Goal: Information Seeking & Learning: Learn about a topic

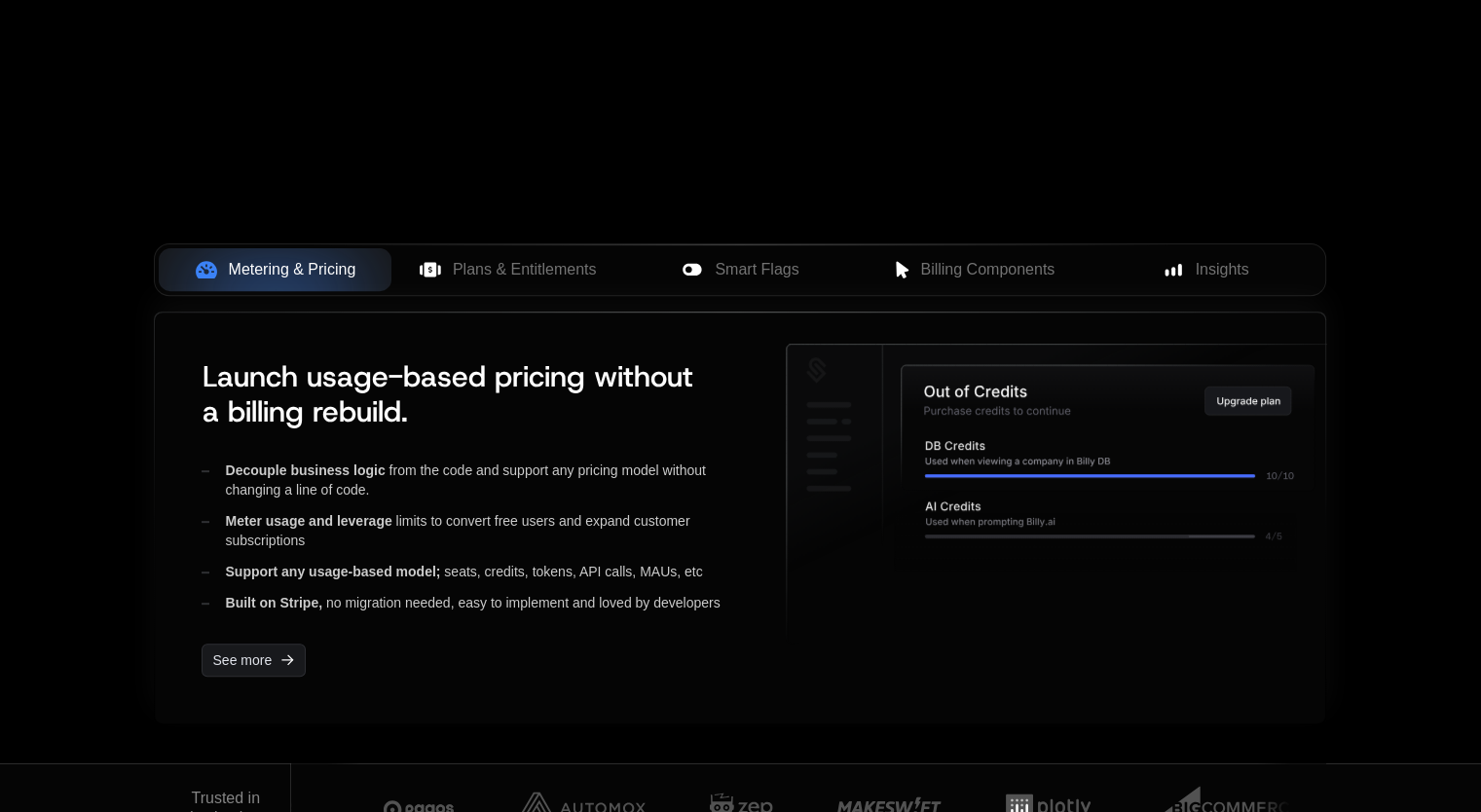
scroll to position [681, 0]
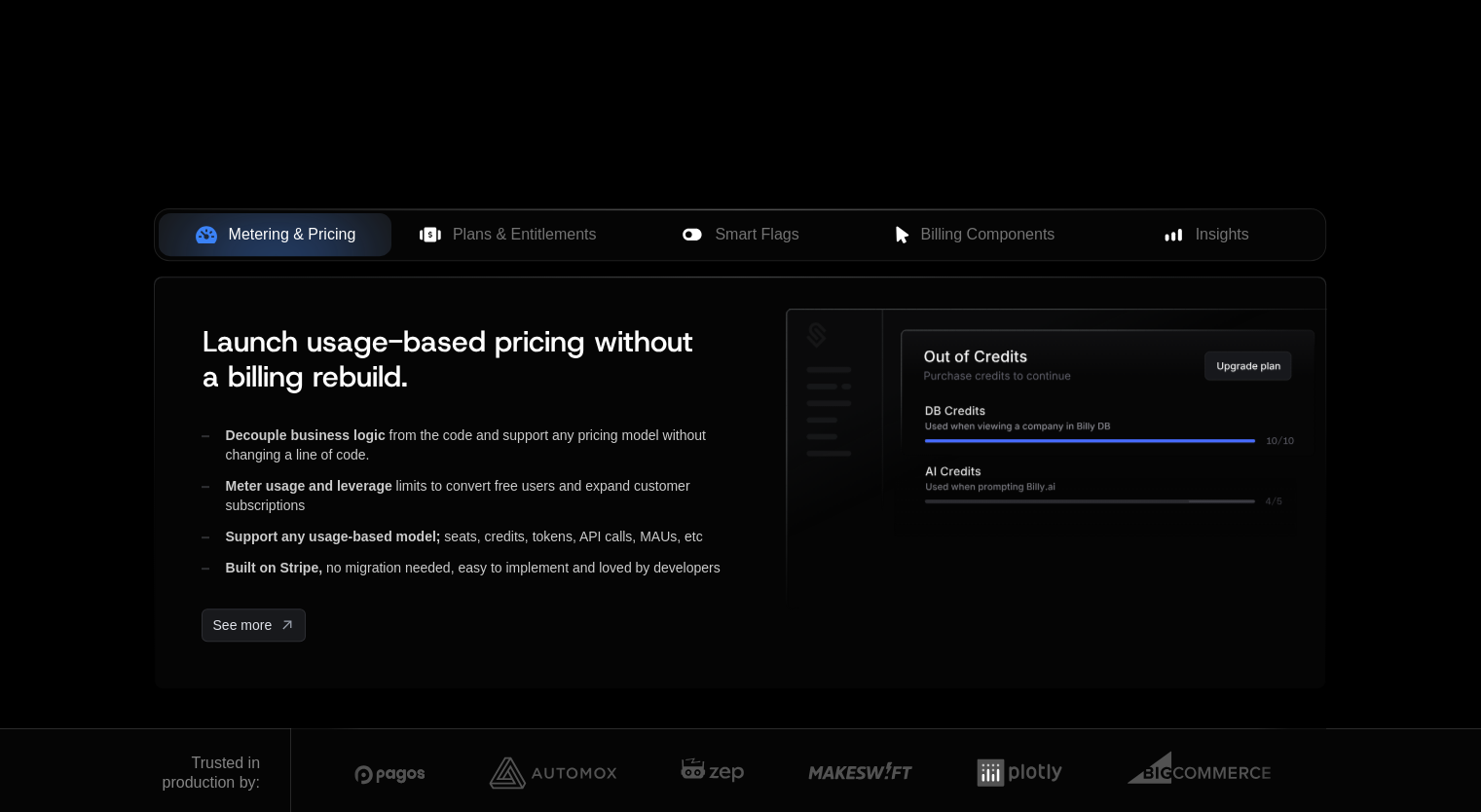
click at [443, 209] on div "Metering & Pricing Plans & Entitlements Smart Flags Billing Components Insights" at bounding box center [740, 234] width 1172 height 52
click at [460, 226] on span "Plans & Entitlements" at bounding box center [525, 234] width 144 height 24
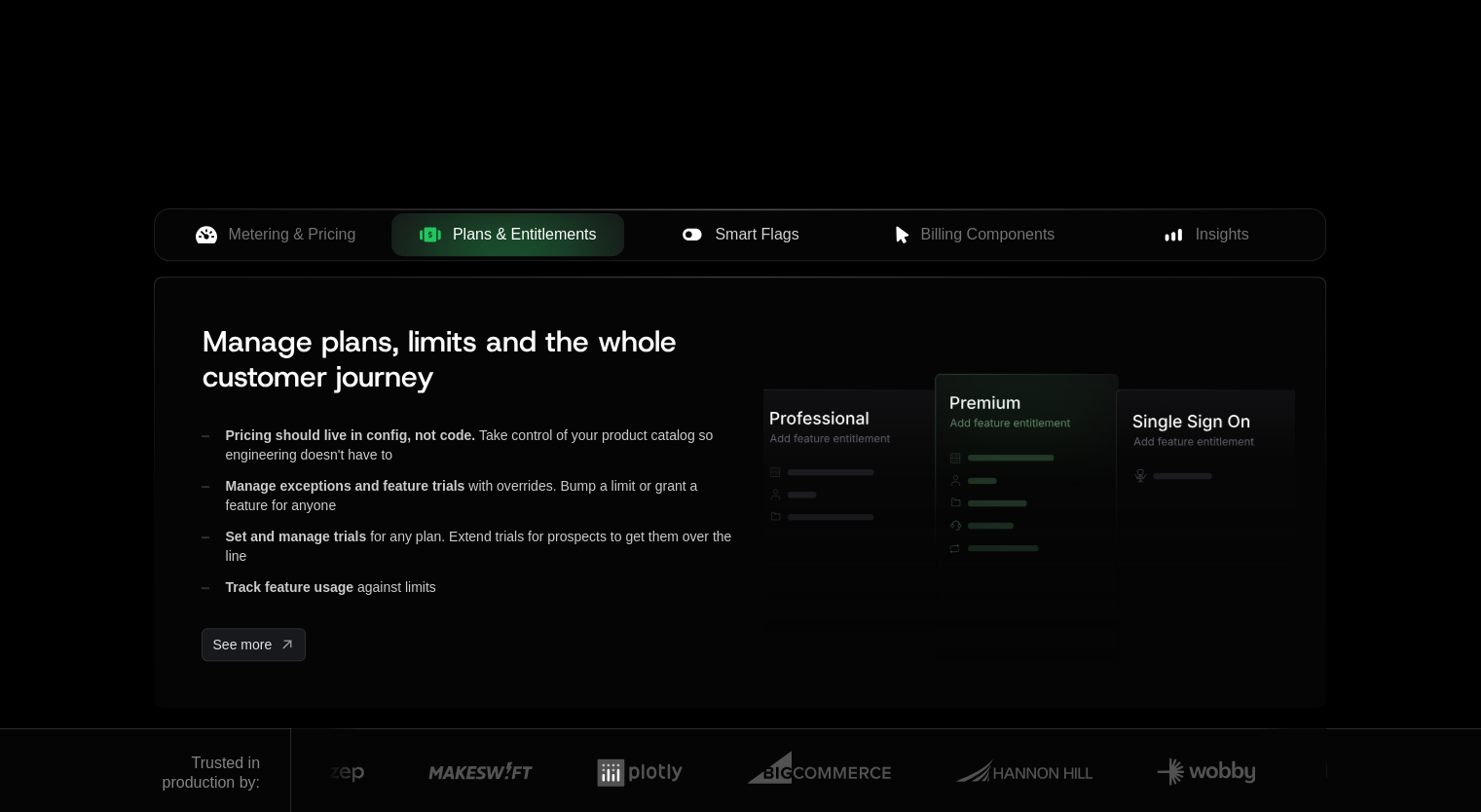
click at [732, 238] on span "Smart Flags" at bounding box center [757, 234] width 84 height 24
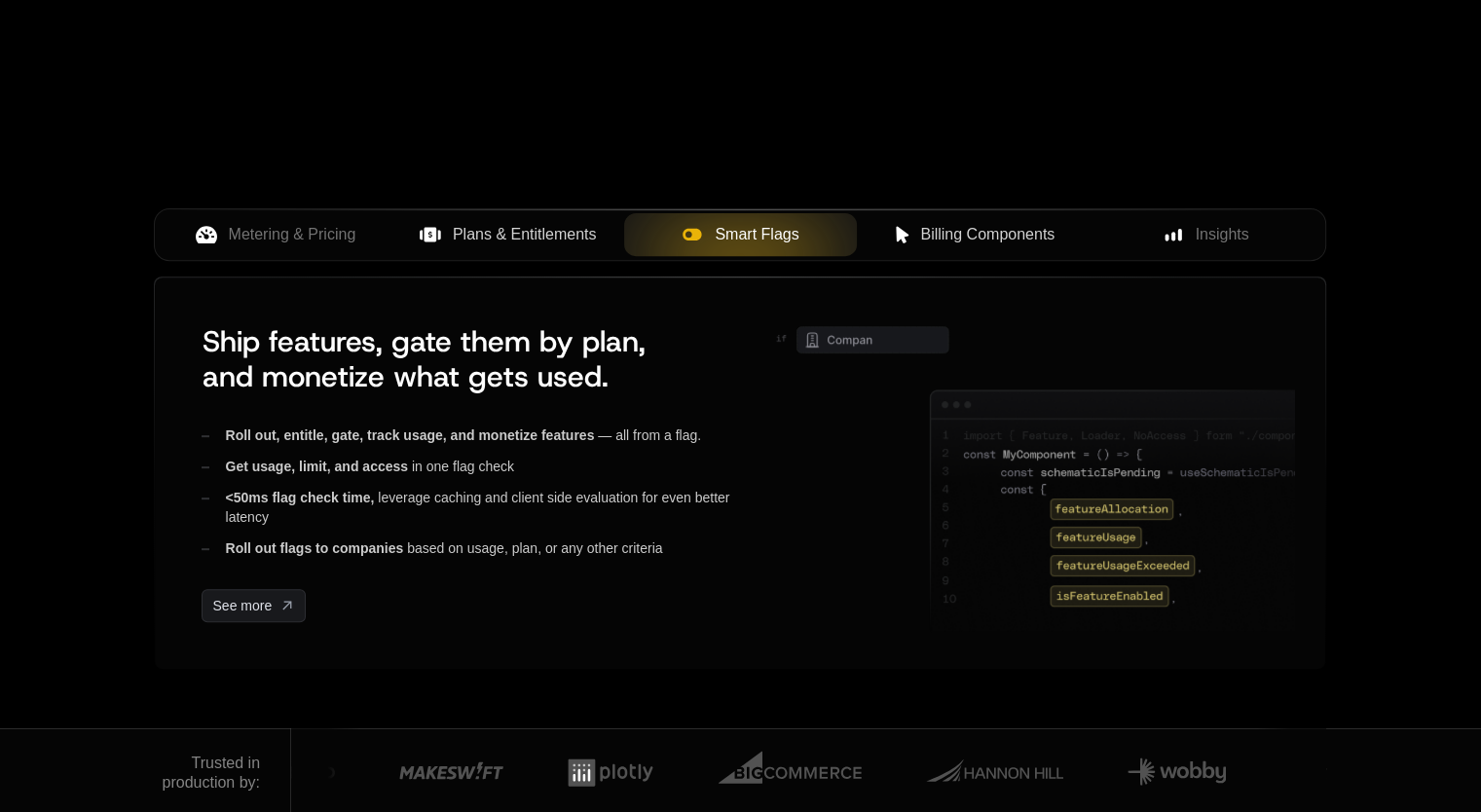
click at [930, 248] on button "Billing Components" at bounding box center [972, 234] width 232 height 43
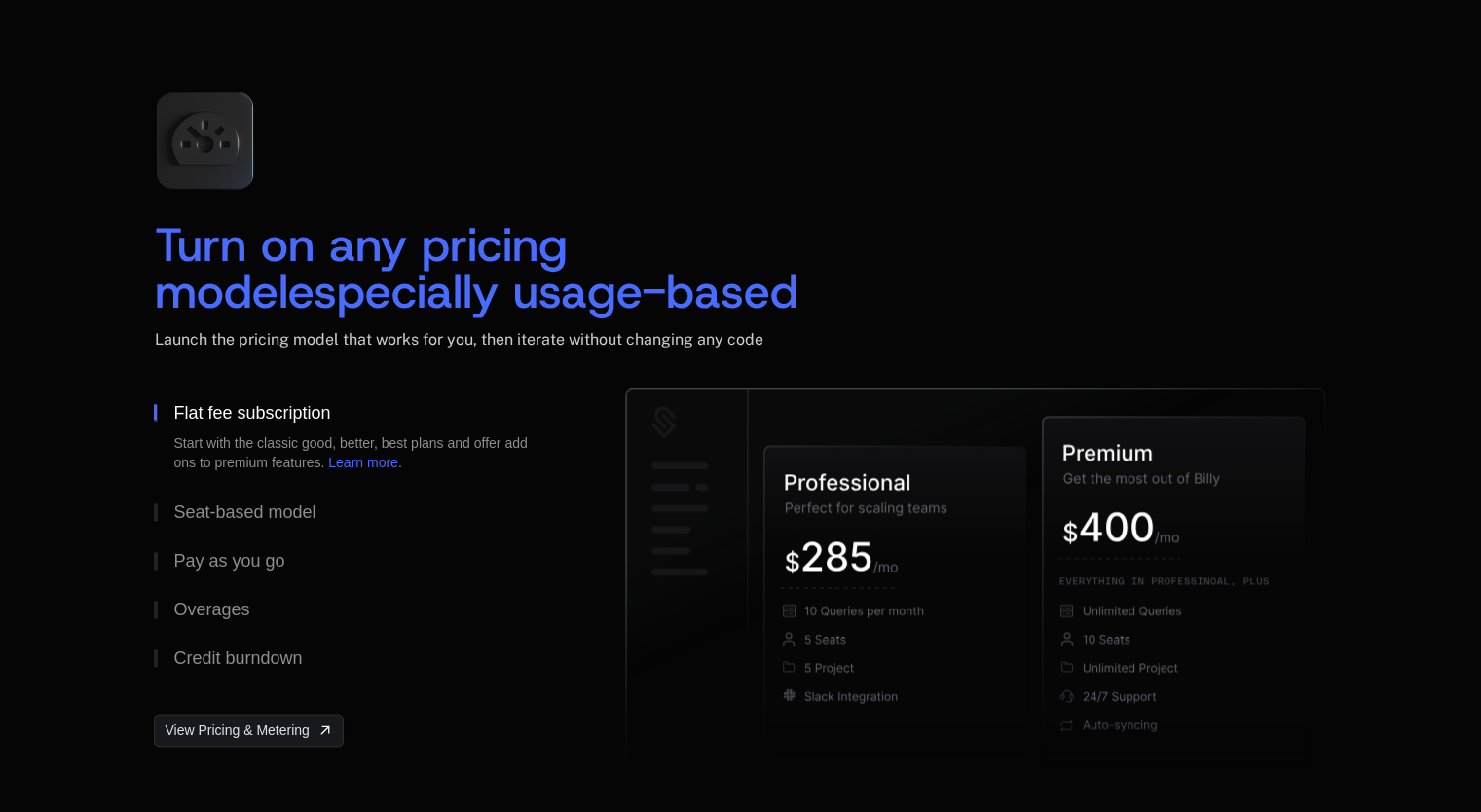
scroll to position [2824, 0]
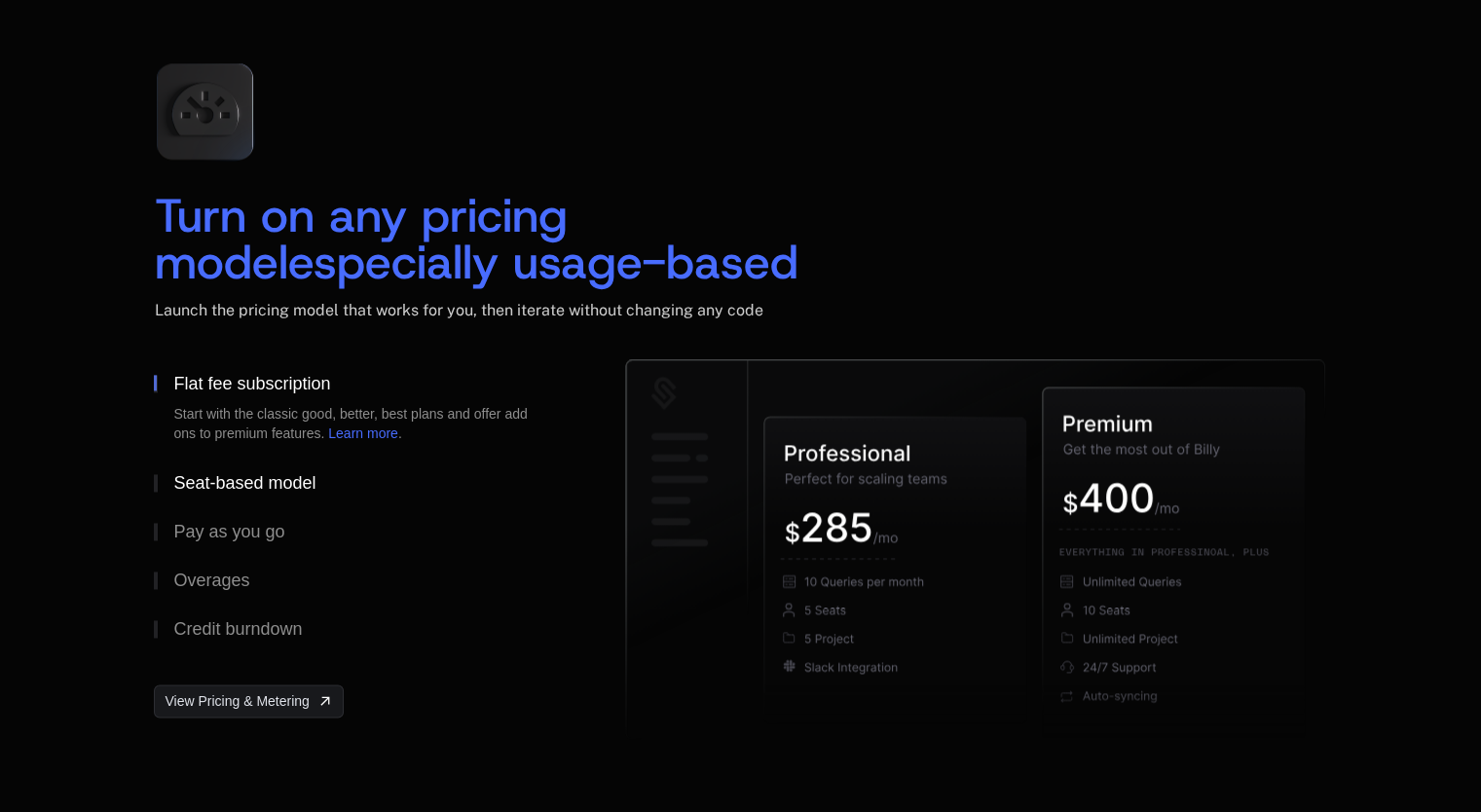
click at [253, 477] on div "Seat-based model" at bounding box center [244, 483] width 142 height 18
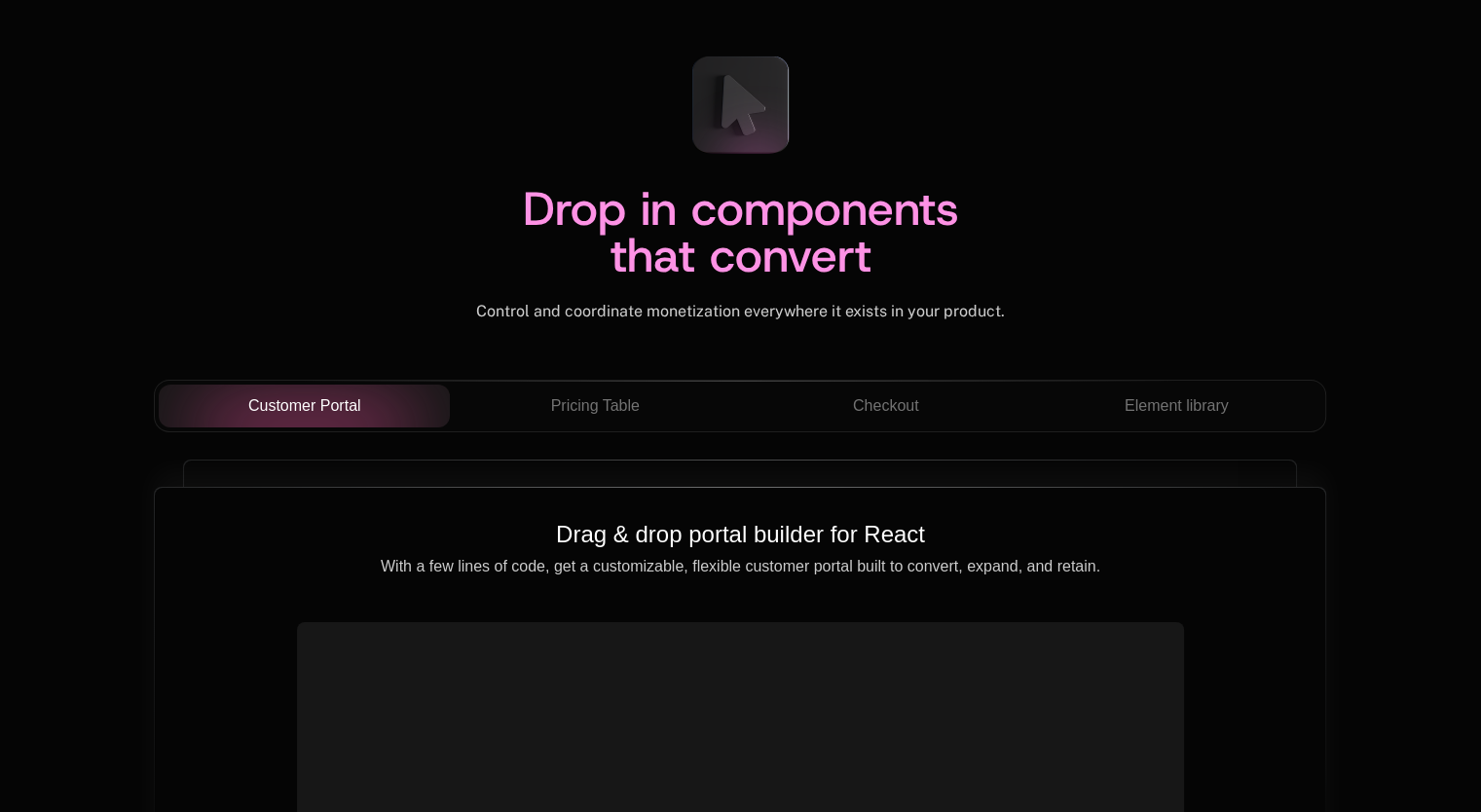
scroll to position [6719, 0]
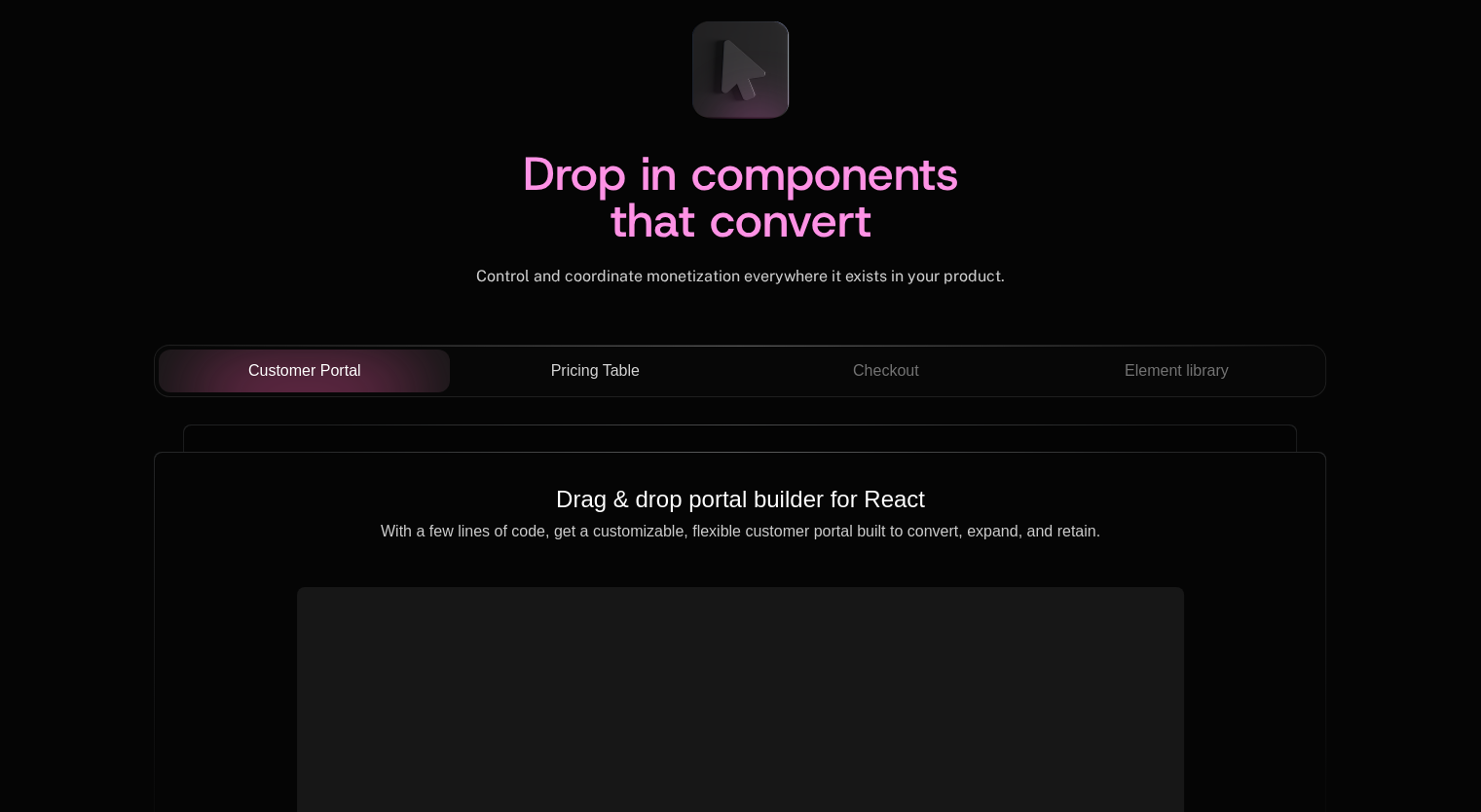
click at [548, 368] on div "Pricing Table" at bounding box center [596, 371] width 260 height 24
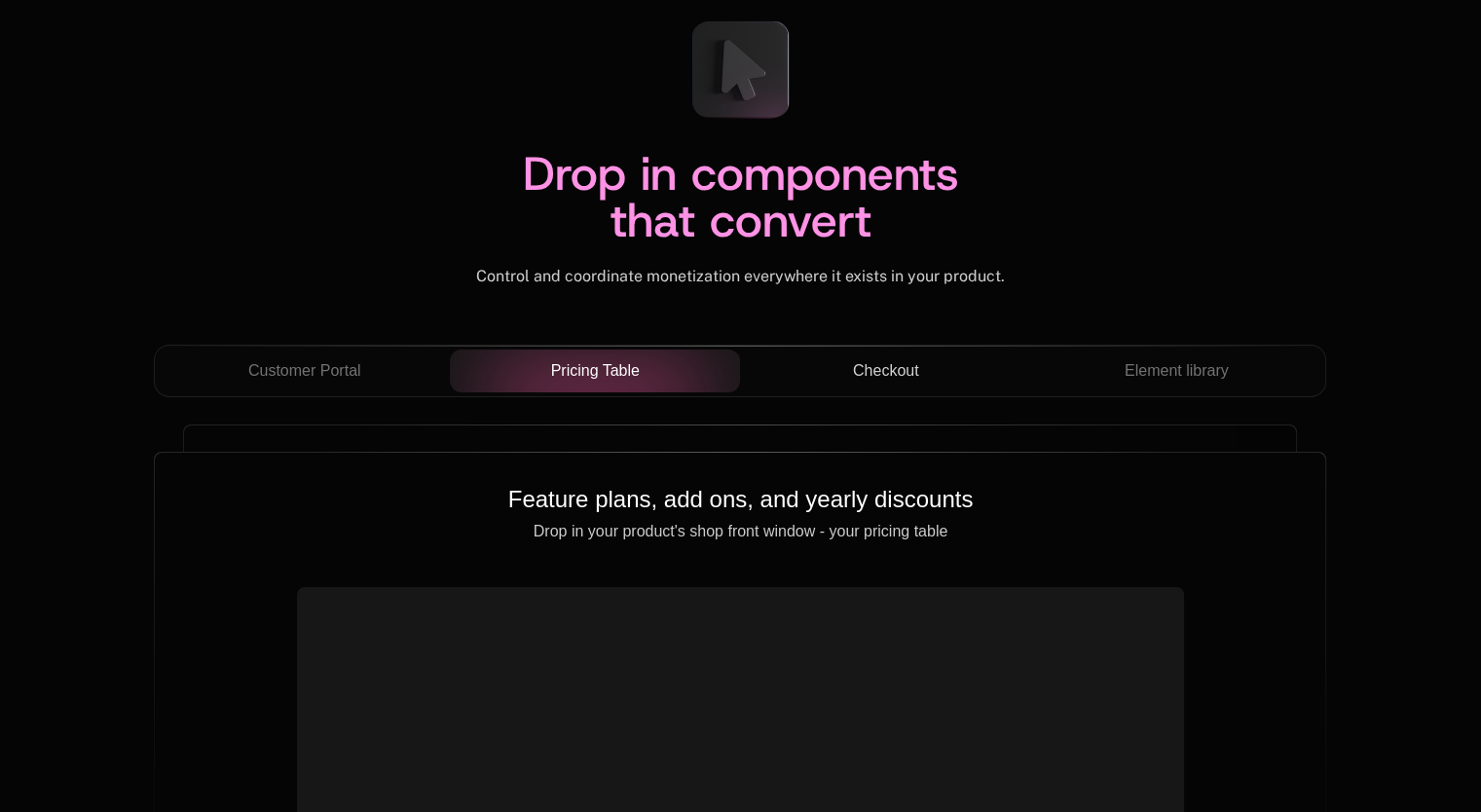
click at [932, 363] on div "Checkout" at bounding box center [885, 371] width 260 height 24
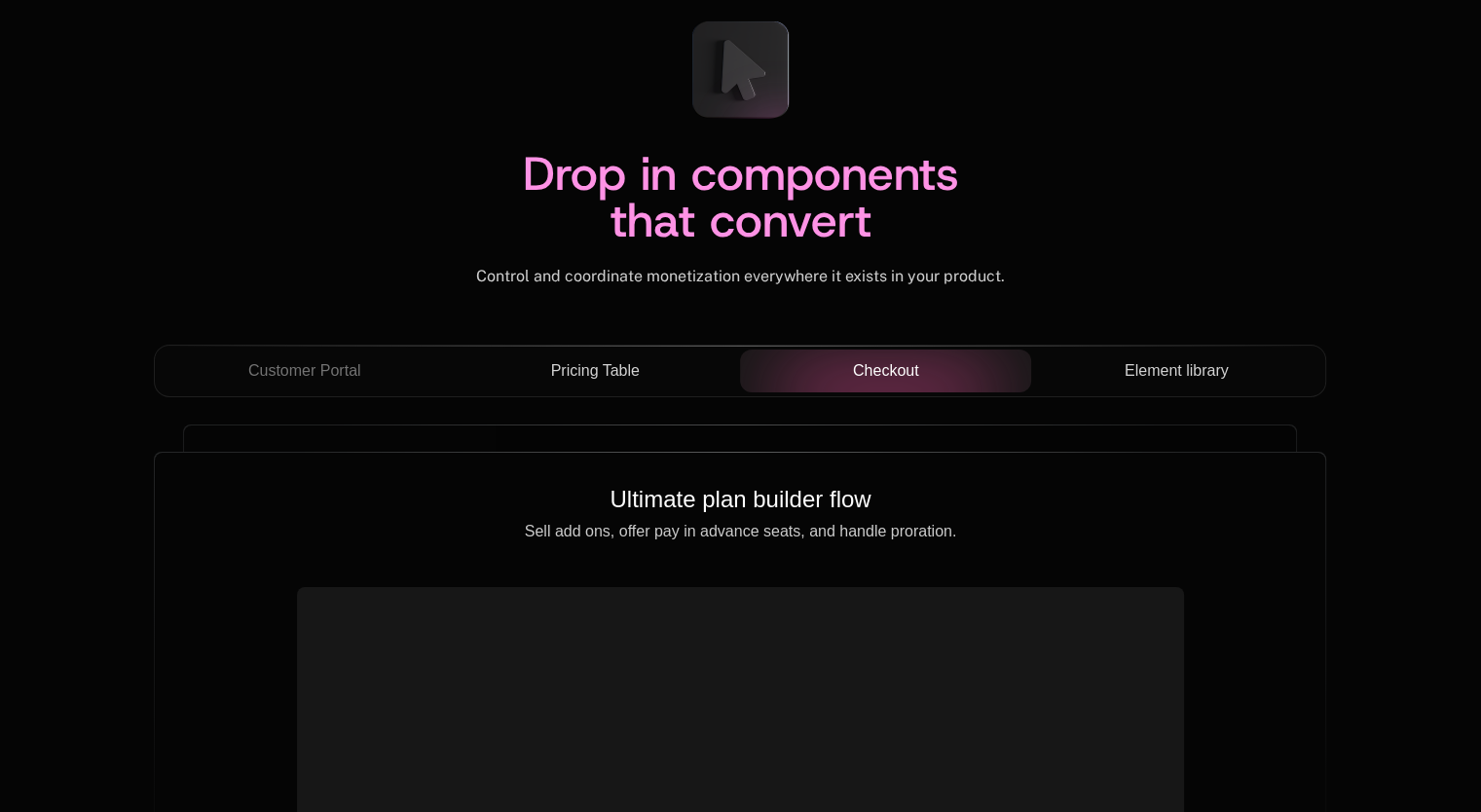
click at [1131, 377] on span "Element library" at bounding box center [1176, 371] width 104 height 24
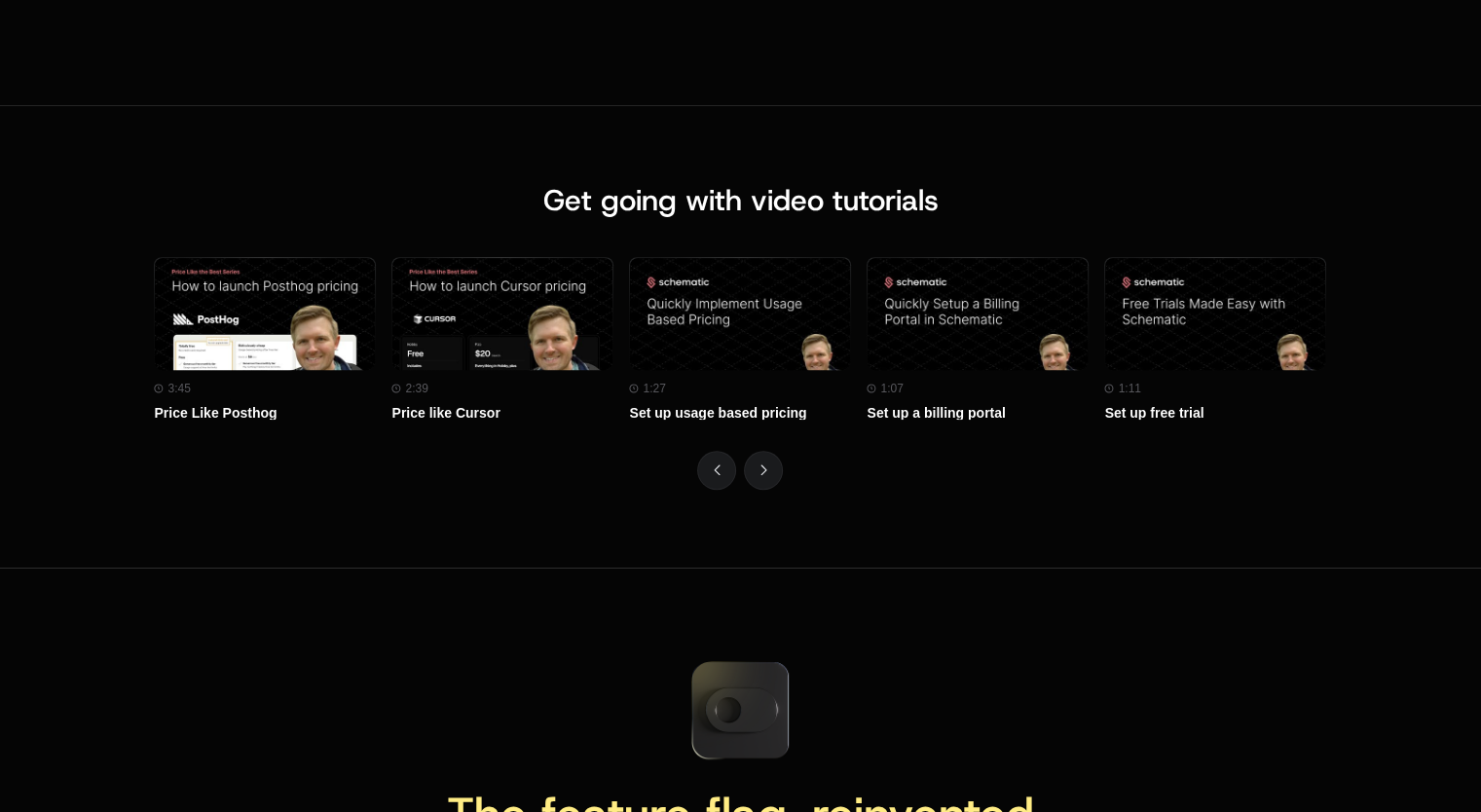
scroll to position [8568, 0]
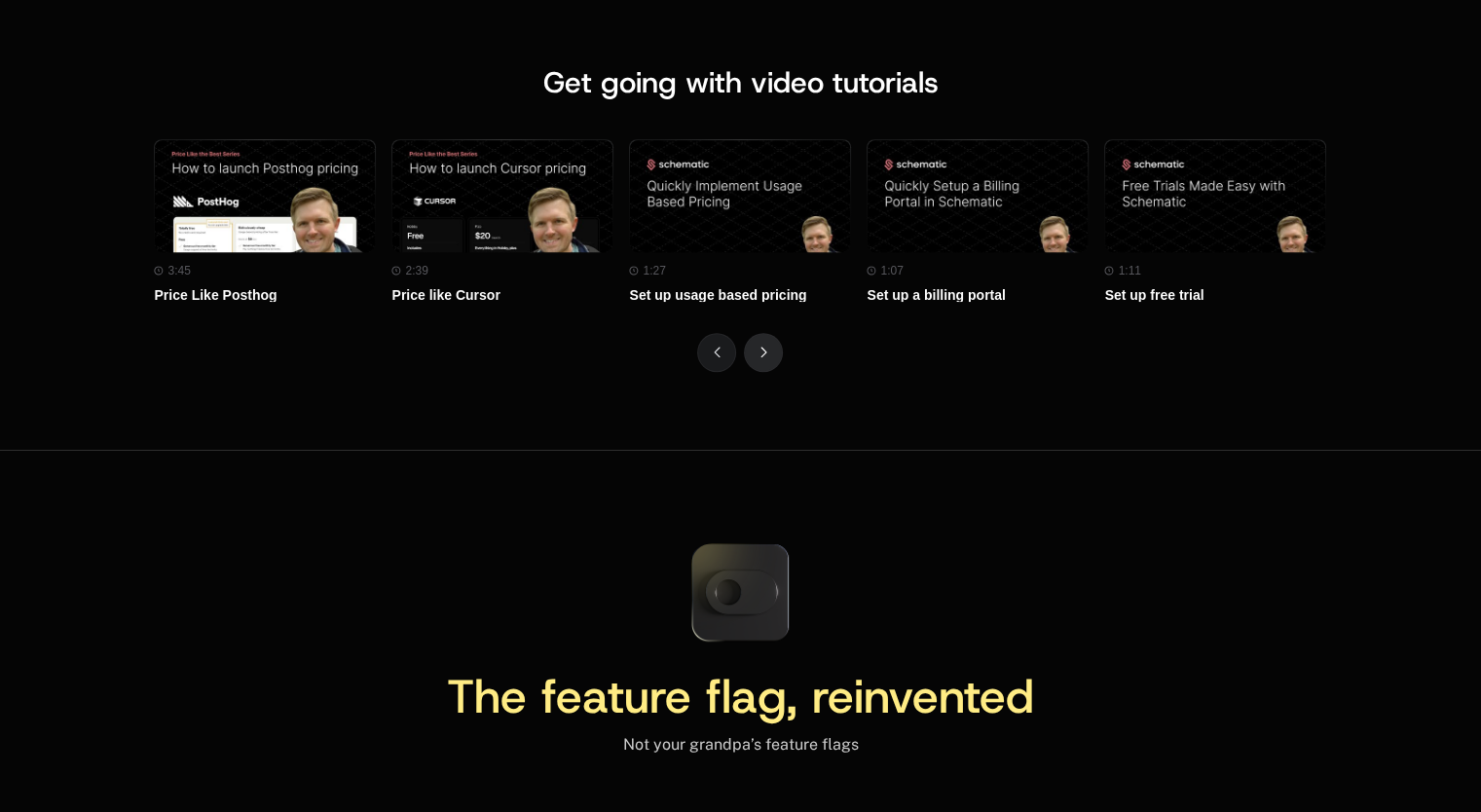
click at [776, 336] on button "Next" at bounding box center [763, 352] width 39 height 39
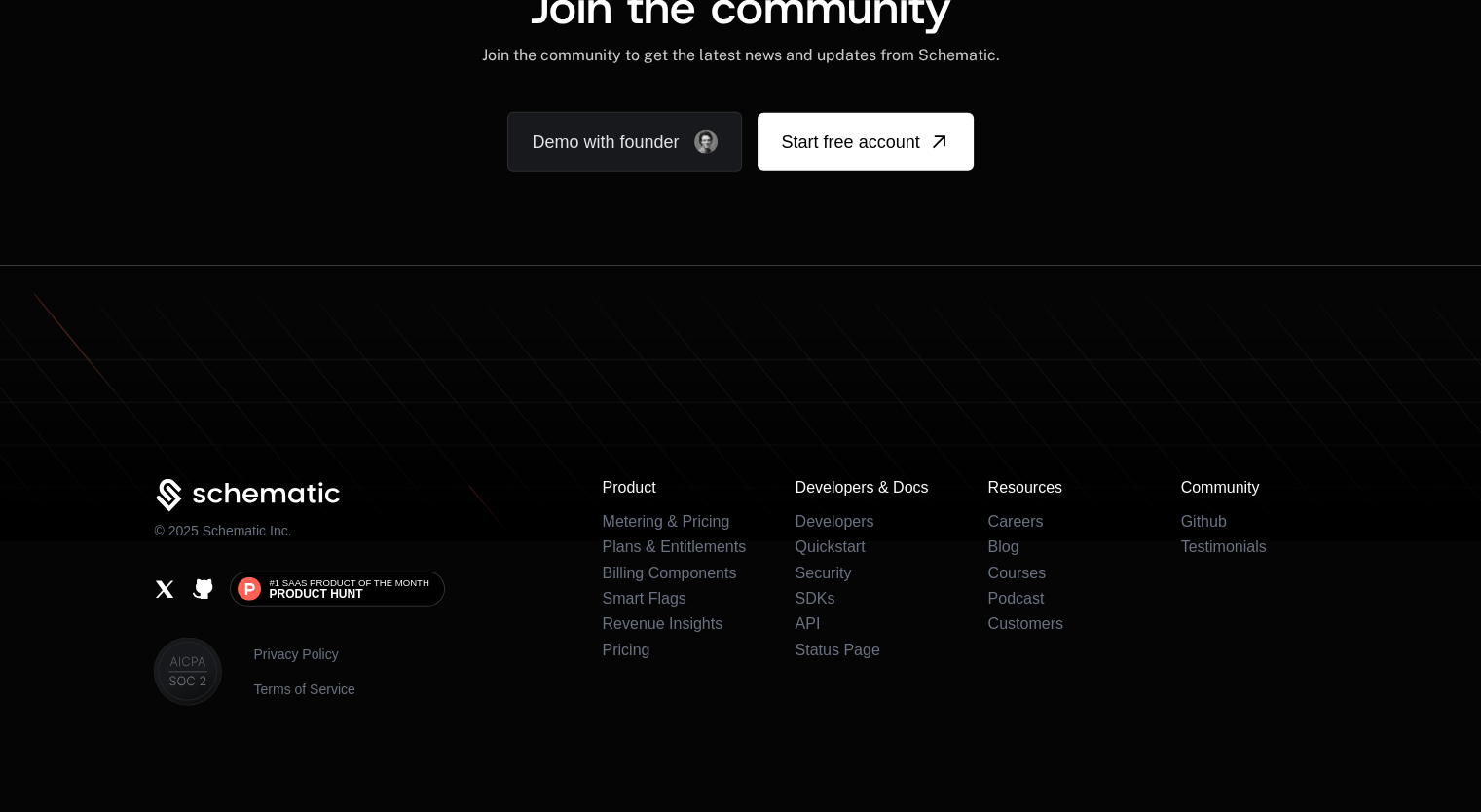
scroll to position [12015, 0]
